Goal: Task Accomplishment & Management: Complete application form

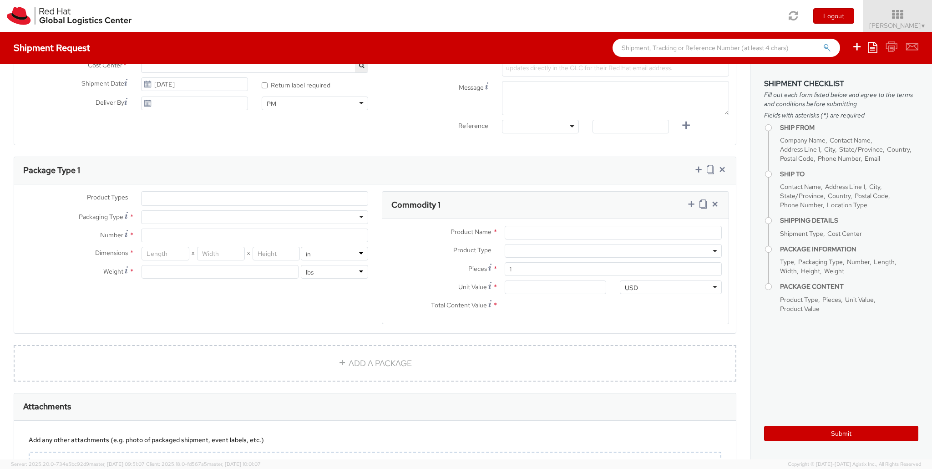
scroll to position [438, 0]
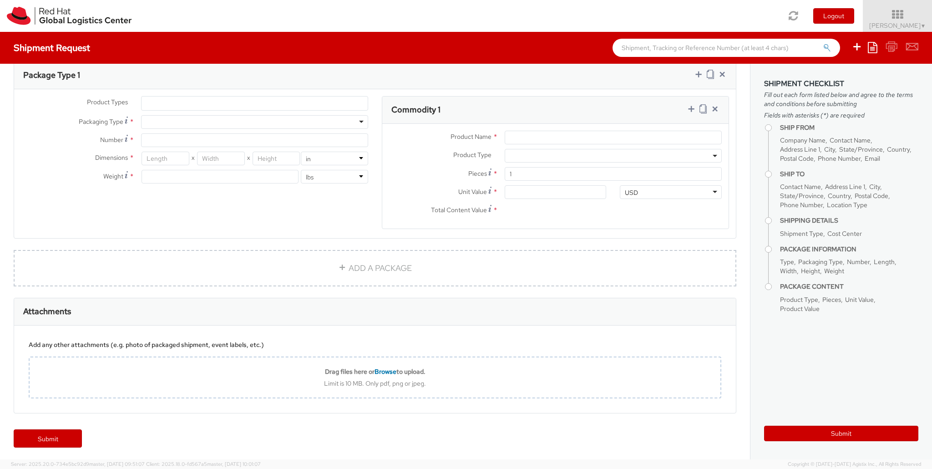
select select "863"
select select
type input "Red Hat Czech s.r.o."
type input "[PERSON_NAME]"
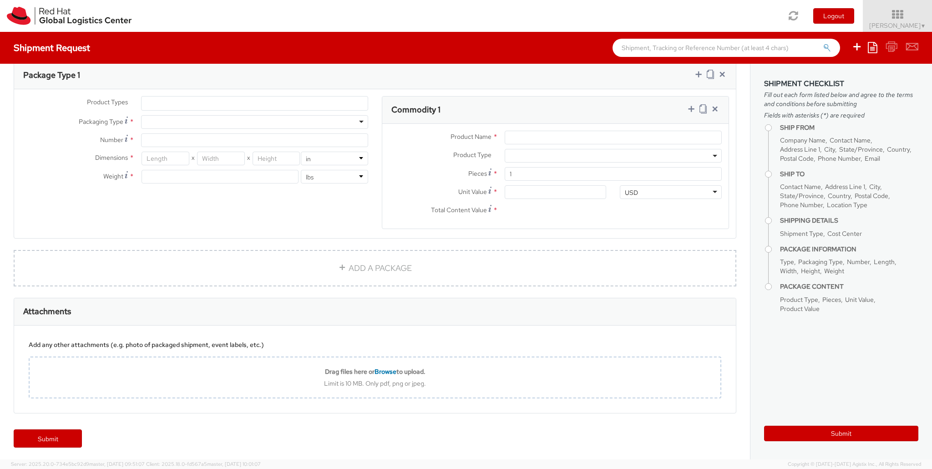
type input "Purkynova 647/111"
type input "[GEOGRAPHIC_DATA]"
type input "621 00"
type input "420532294654"
type input "[EMAIL_ADDRESS][DOMAIN_NAME]"
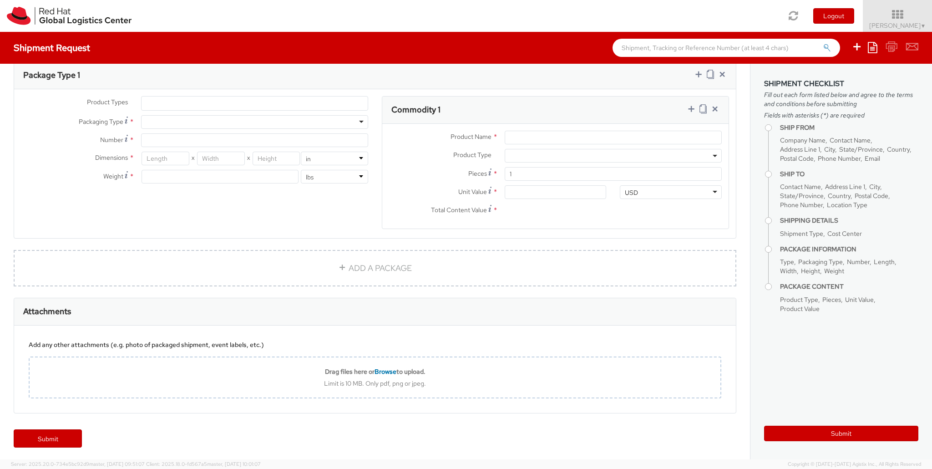
select select "CM"
select select "KGS"
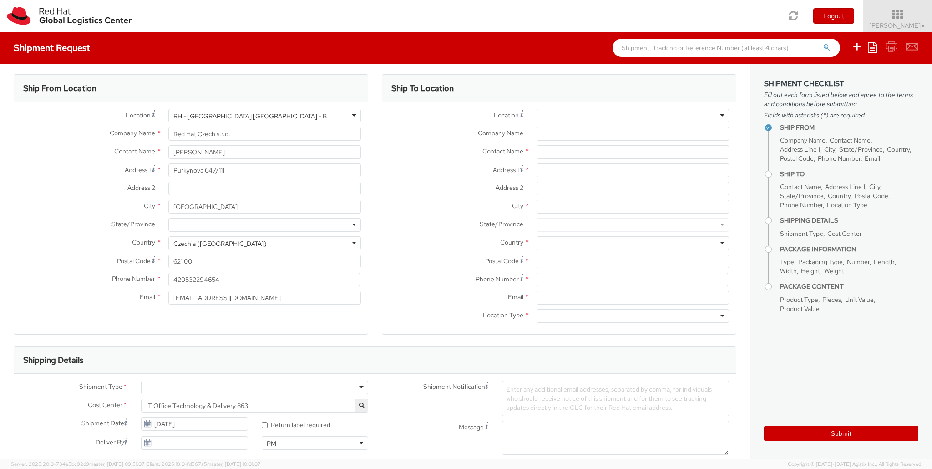
scroll to position [0, 0]
click at [715, 116] on div at bounding box center [633, 119] width 192 height 14
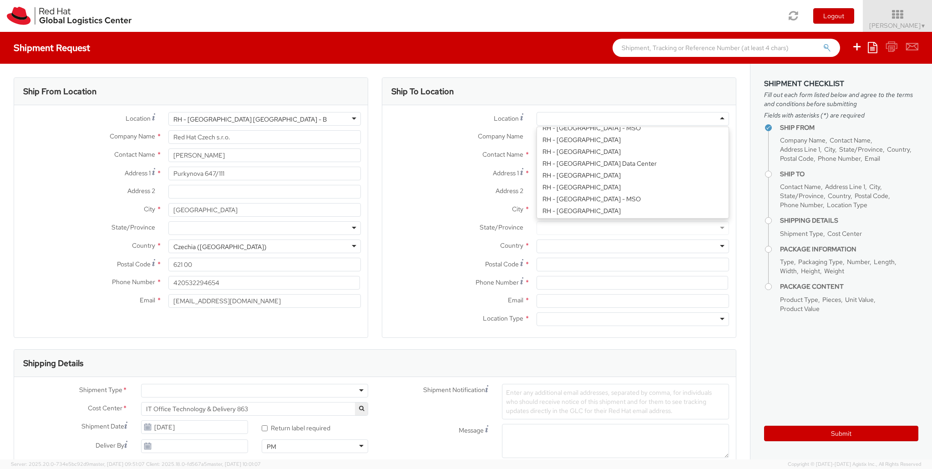
scroll to position [1403, 0]
click at [546, 91] on div "Ship To Location" at bounding box center [559, 91] width 354 height 27
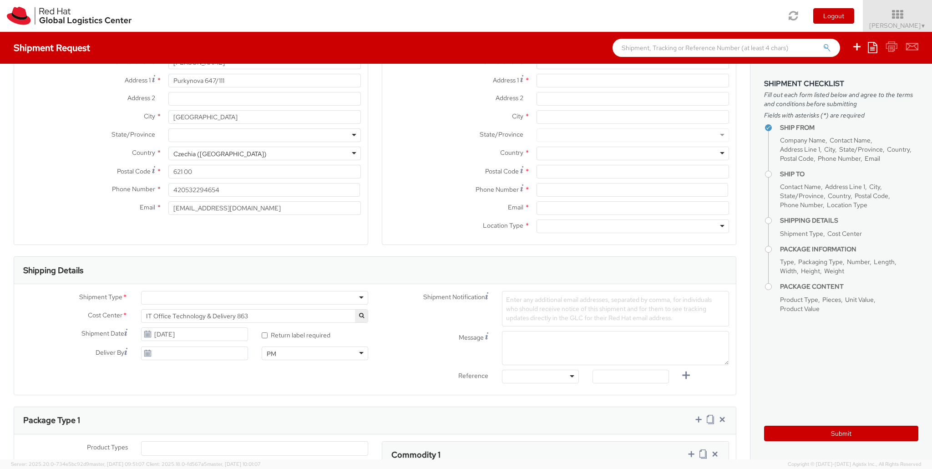
scroll to position [137, 0]
